Goal: Task Accomplishment & Management: Manage account settings

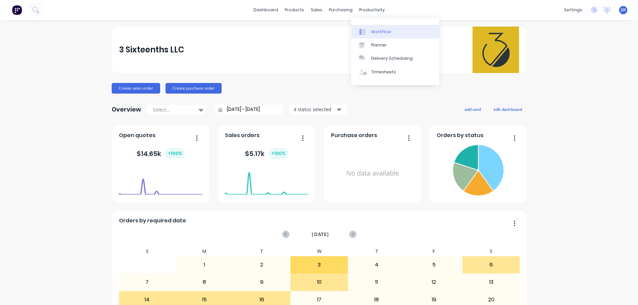
click at [376, 33] on div "Workflow" at bounding box center [381, 32] width 20 height 6
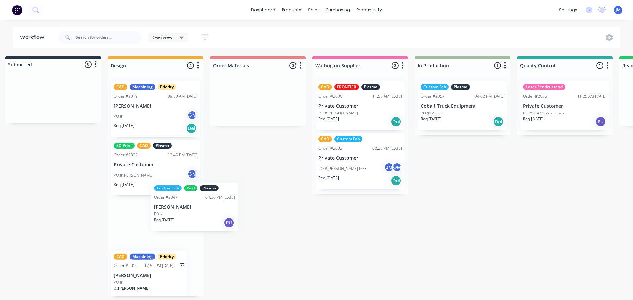
scroll to position [1, 213]
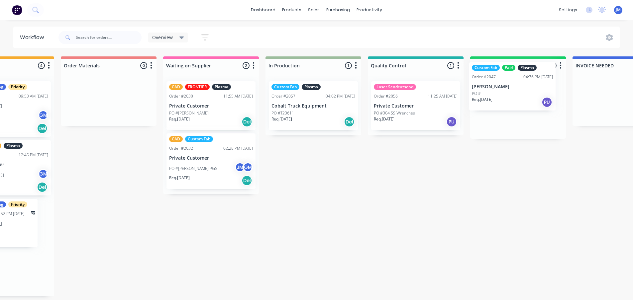
drag, startPoint x: 153, startPoint y: 228, endPoint x: 513, endPoint y: 92, distance: 385.1
click at [513, 92] on div "Quote Adjustment Needed 0 Status colour #6A5ACD hex #6A5ACD Save Cancel Notific…" at bounding box center [282, 176] width 1300 height 240
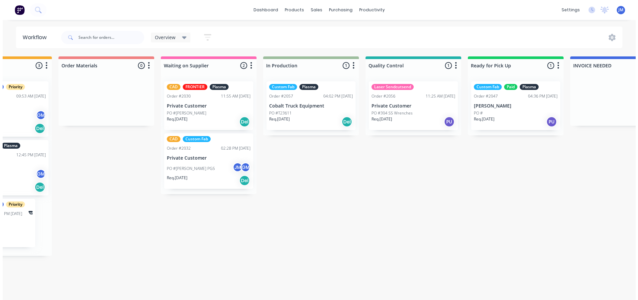
scroll to position [0, 368]
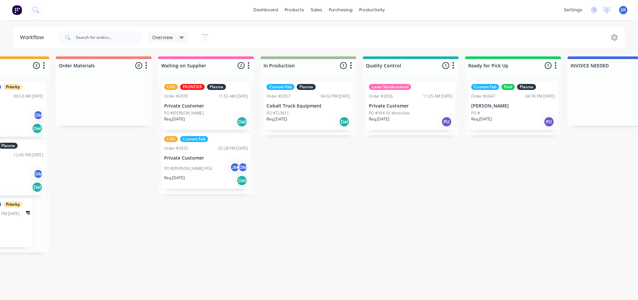
click at [518, 116] on div "Req. 22/08/25 PU" at bounding box center [513, 121] width 84 height 11
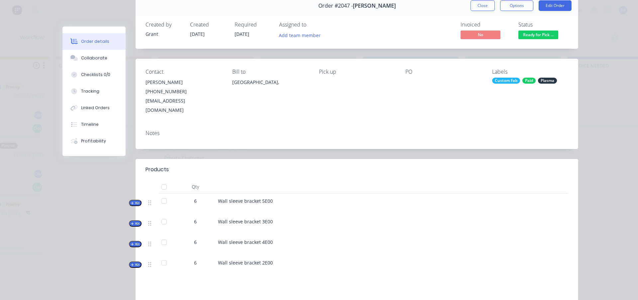
scroll to position [0, 0]
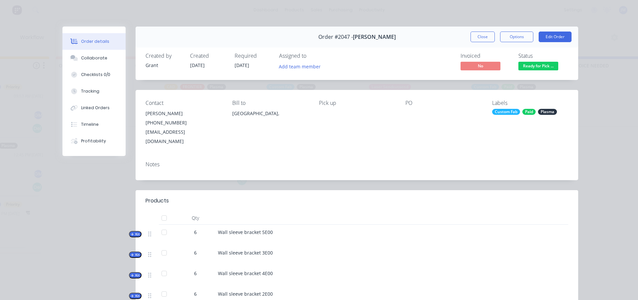
click at [484, 37] on button "Close" at bounding box center [482, 37] width 24 height 11
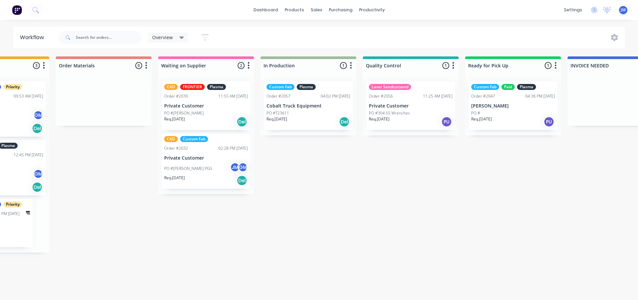
click at [370, 175] on div "Quote Adjustment Needed 0 Status colour #6A5ACD hex #6A5ACD Save Cancel Notific…" at bounding box center [277, 154] width 1300 height 196
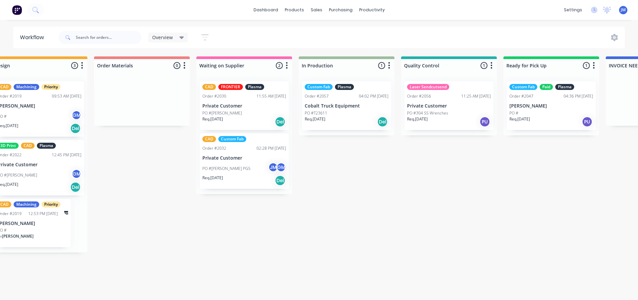
scroll to position [0, 329]
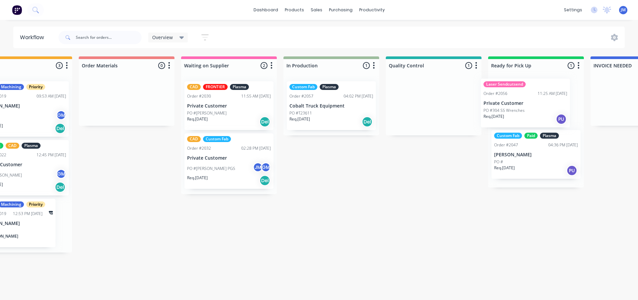
drag, startPoint x: 474, startPoint y: 102, endPoint x: 527, endPoint y: 103, distance: 53.2
click at [543, 96] on div "Quote Adjustment Needed 0 Status colour #6A5ACD hex #6A5ACD Save Cancel Notific…" at bounding box center [300, 154] width 1300 height 196
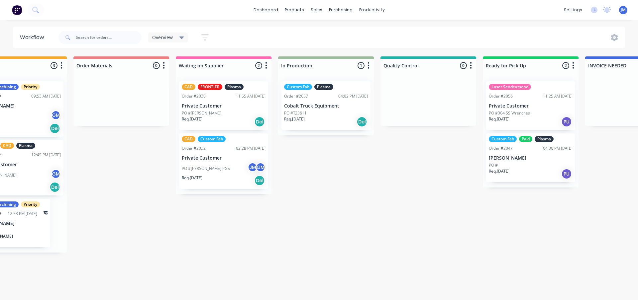
click at [231, 110] on div "PO #Trey Smart" at bounding box center [224, 113] width 84 height 6
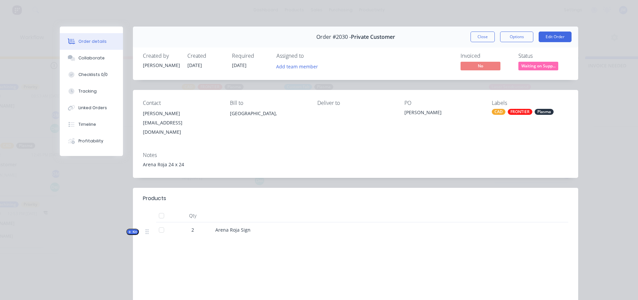
click at [157, 224] on div at bounding box center [161, 230] width 13 height 13
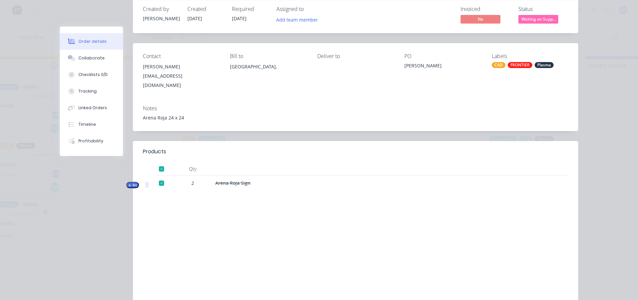
scroll to position [0, 0]
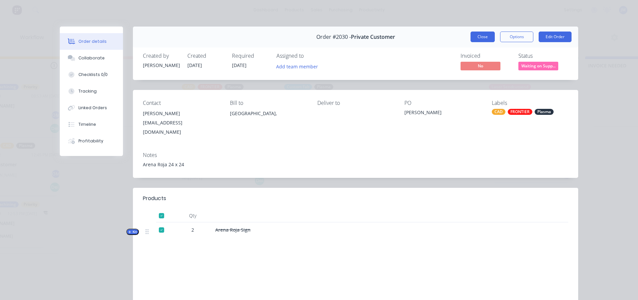
click at [475, 39] on button "Close" at bounding box center [482, 37] width 24 height 11
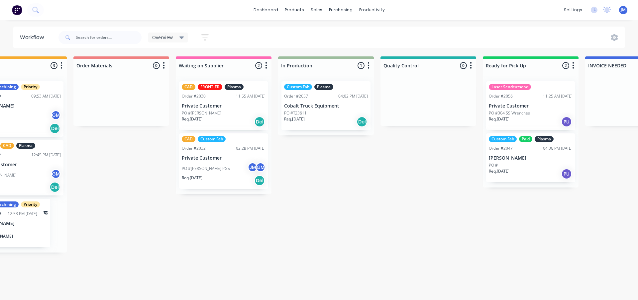
click at [335, 192] on div "Quote Adjustment Needed 0 Status colour #6A5ACD hex #6A5ACD Save Cancel Notific…" at bounding box center [295, 154] width 1300 height 196
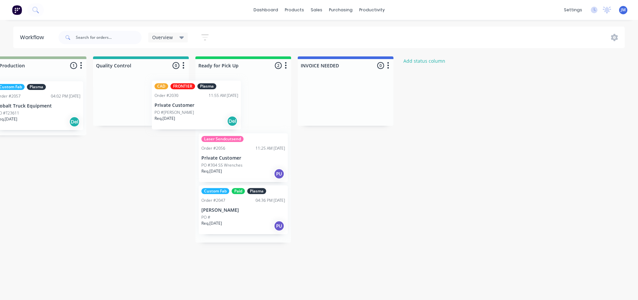
scroll to position [0, 636]
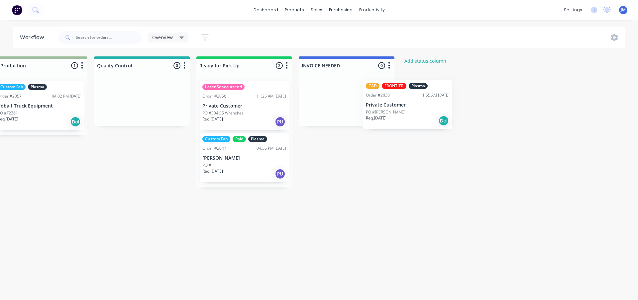
drag, startPoint x: 244, startPoint y: 115, endPoint x: 425, endPoint y: 114, distance: 181.7
click at [427, 114] on div "Quote Adjustment Needed 0 Status colour #6A5ACD hex #6A5ACD Save Cancel Notific…" at bounding box center [9, 154] width 1300 height 196
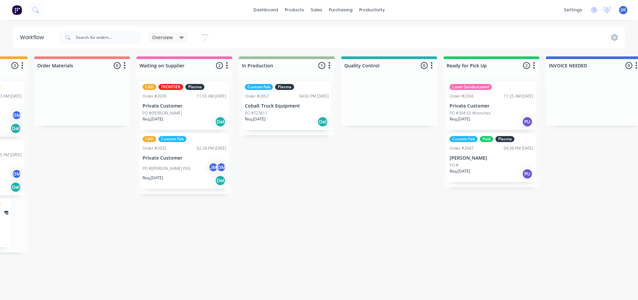
scroll to position [0, 305]
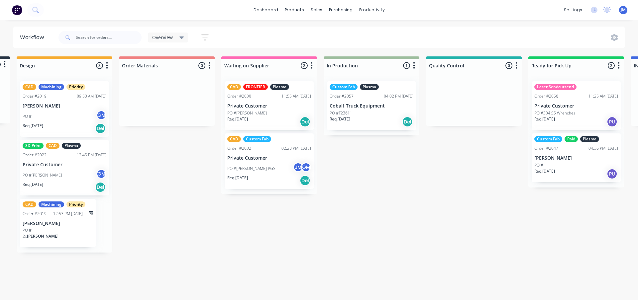
click at [270, 116] on div "Req. 01/08/25 Del" at bounding box center [269, 121] width 84 height 11
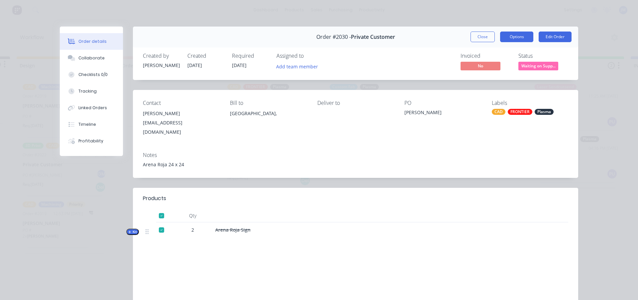
click at [518, 37] on button "Options" at bounding box center [516, 37] width 33 height 11
drag, startPoint x: 518, startPoint y: 37, endPoint x: 527, endPoint y: 42, distance: 10.0
click at [518, 37] on button "Options" at bounding box center [516, 37] width 33 height 11
click at [539, 67] on span "Waiting on Supp..." at bounding box center [538, 66] width 40 height 8
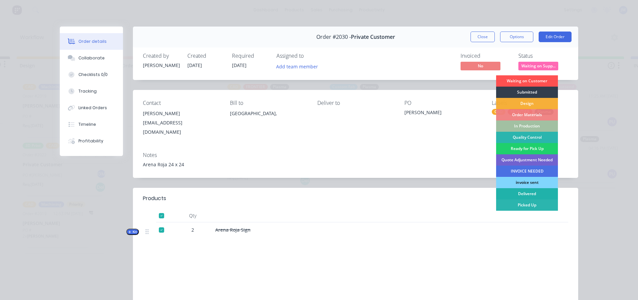
click at [526, 192] on div "Delivered" at bounding box center [527, 193] width 62 height 11
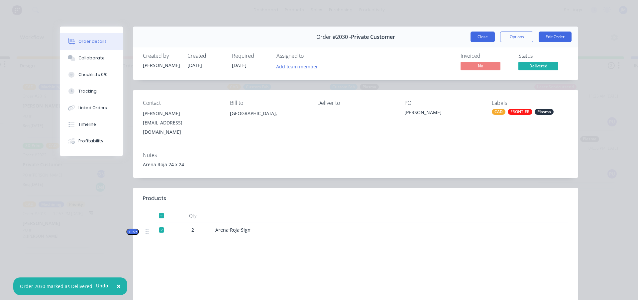
click at [481, 39] on button "Close" at bounding box center [482, 37] width 24 height 11
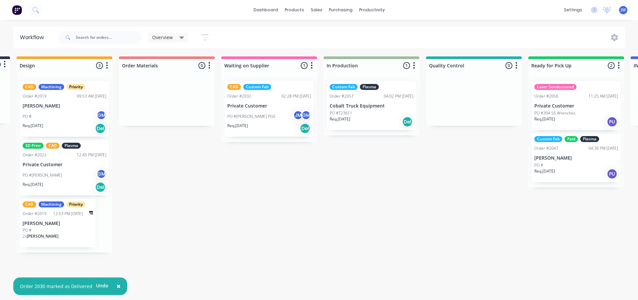
click at [369, 206] on div "Quote Adjustment Needed 0 Status colour #6A5ACD hex #6A5ACD Save Cancel Notific…" at bounding box center [340, 154] width 1300 height 196
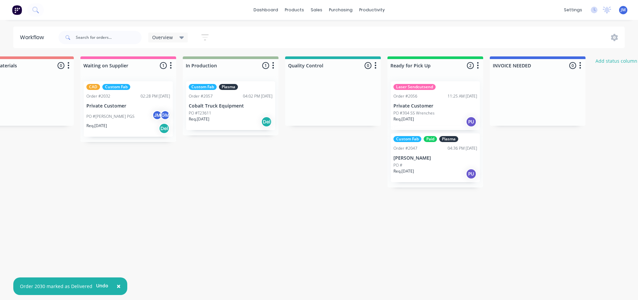
scroll to position [0, 445]
click at [240, 110] on div "PO #T23611" at bounding box center [231, 113] width 84 height 6
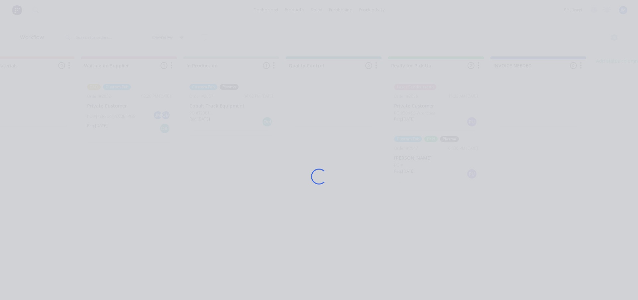
drag, startPoint x: 211, startPoint y: 168, endPoint x: 203, endPoint y: 164, distance: 9.2
click at [211, 168] on div "Loading..." at bounding box center [318, 177] width 531 height 300
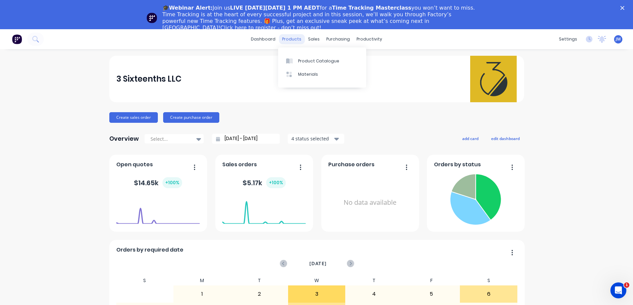
click at [286, 43] on div "products" at bounding box center [292, 39] width 26 height 10
click at [302, 53] on div "Product Catalogue Materials" at bounding box center [322, 67] width 88 height 40
click at [304, 63] on div "Product Catalogue" at bounding box center [318, 61] width 41 height 6
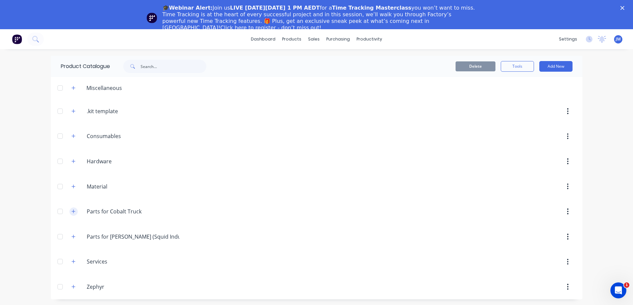
click at [73, 212] on icon "button" at bounding box center [73, 212] width 4 height 4
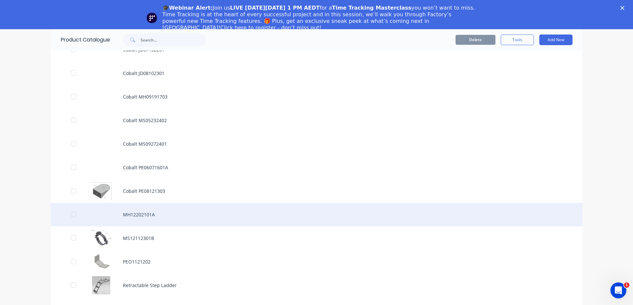
scroll to position [443, 0]
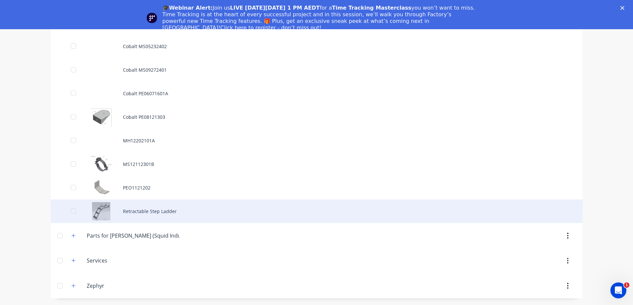
click at [160, 211] on div "Retractable Step Ladder" at bounding box center [316, 212] width 531 height 24
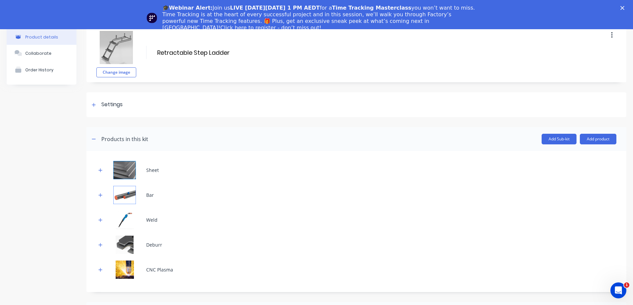
scroll to position [33, 0]
